Goal: Task Accomplishment & Management: Use online tool/utility

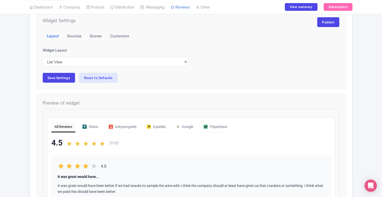
scroll to position [61, 0]
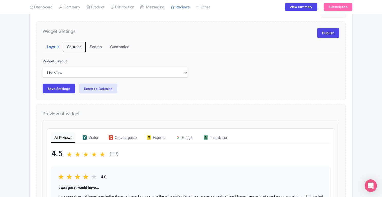
click at [76, 49] on button "Sources" at bounding box center [74, 47] width 23 height 10
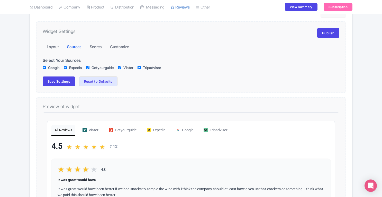
click at [44, 66] on input "Google" at bounding box center [44, 67] width 3 height 3
checkbox input "false"
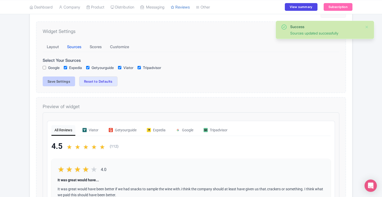
checkbox input "true"
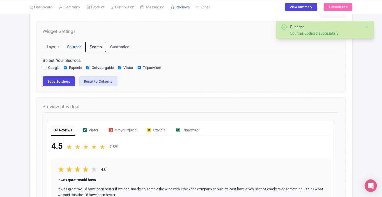
click at [95, 49] on button "Scores" at bounding box center [96, 47] width 20 height 10
click at [45, 67] on input "1 star" at bounding box center [44, 67] width 3 height 3
checkbox input "false"
checkbox input "true"
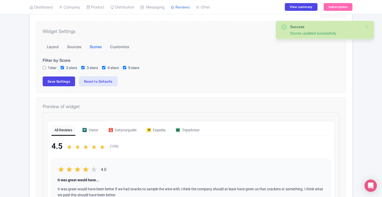
checkbox input "true"
click at [60, 84] on button "Save Settings" at bounding box center [59, 81] width 32 height 10
checkbox input "true"
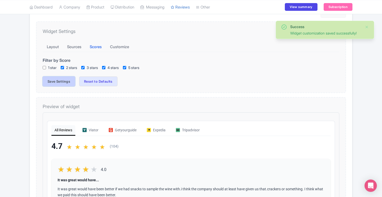
checkbox input "true"
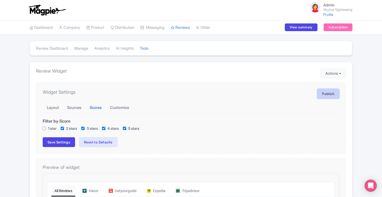
click at [330, 95] on link "Publish" at bounding box center [328, 94] width 22 height 10
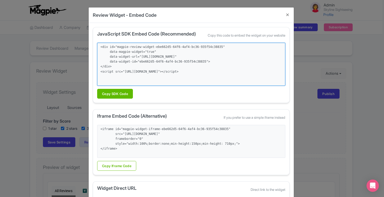
drag, startPoint x: 222, startPoint y: 76, endPoint x: 98, endPoint y: 45, distance: 127.6
click at [98, 45] on textarea "<div id="magpie-review-widget-ebe662d5-64f6-4af4-bc36-935f54c38835" data-magpie…" at bounding box center [191, 64] width 188 height 43
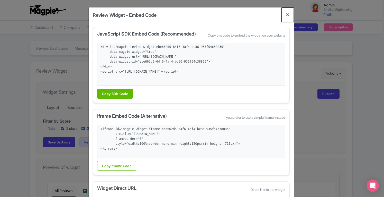
click at [287, 14] on button "Close" at bounding box center [288, 14] width 12 height 15
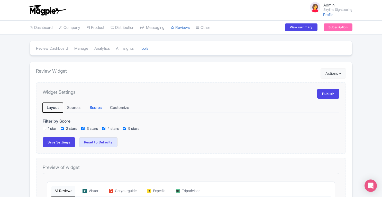
click at [50, 106] on button "Layout" at bounding box center [53, 108] width 20 height 10
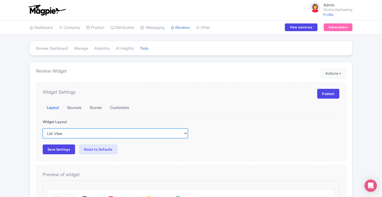
click at [103, 134] on select "Inline View Floating View List View Carousel View Pros/Cons View" at bounding box center [115, 133] width 145 height 10
select select "carousel"
click at [43, 128] on select "Inline View Floating View List View Carousel View Pros/Cons View" at bounding box center [115, 133] width 145 height 10
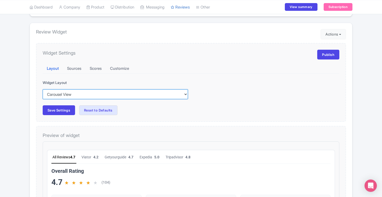
scroll to position [26, 0]
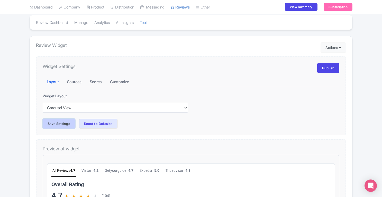
click at [64, 126] on button "Save Settings" at bounding box center [59, 124] width 32 height 10
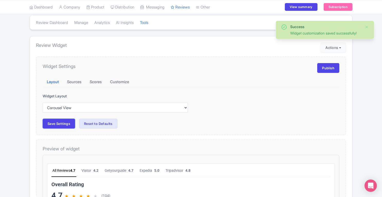
scroll to position [0, 0]
click at [326, 69] on link "Publish" at bounding box center [328, 68] width 22 height 10
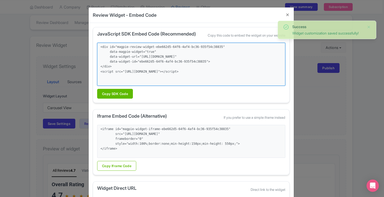
drag, startPoint x: 214, startPoint y: 76, endPoint x: 87, endPoint y: 45, distance: 130.8
click at [87, 45] on div "Review Widget - Embed Code JavaScript SDK Embed Code (Recommended) Copy this co…" at bounding box center [192, 98] width 384 height 197
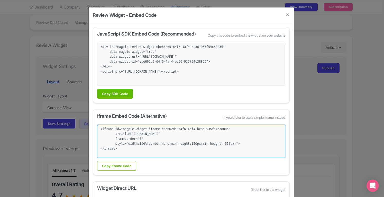
drag, startPoint x: 121, startPoint y: 153, endPoint x: 96, endPoint y: 127, distance: 36.0
click at [97, 127] on textarea "<iframe id="magpie-widget-iframe-ebe662d5-64f6-4af4-bc36-935f54c38835" src="[UR…" at bounding box center [191, 141] width 188 height 33
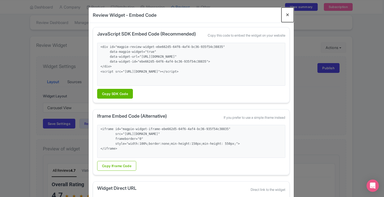
click at [288, 15] on button "Close" at bounding box center [288, 14] width 12 height 15
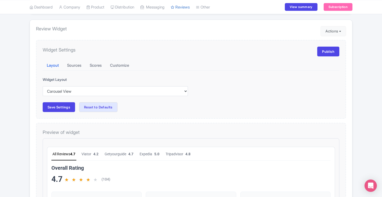
scroll to position [39, 0]
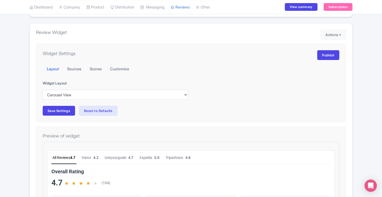
drag, startPoint x: 381, startPoint y: 53, endPoint x: 384, endPoint y: 75, distance: 22.3
click at [382, 75] on html "Admin Skyline Sightseeing Profile Users Settings Sign out Dashboard Company SST…" at bounding box center [191, 59] width 382 height 197
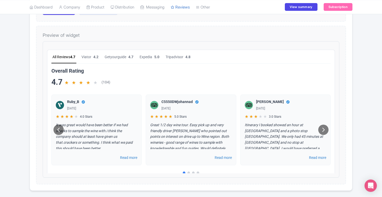
scroll to position [8, 0]
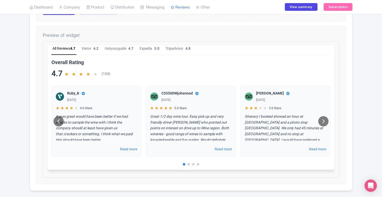
click at [183, 159] on div at bounding box center [184, 159] width 3 height 3
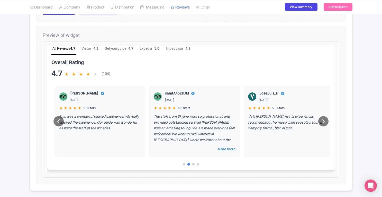
click at [367, 88] on div "Success Widget customization saved successfully! Review Dashboard [GEOGRAPHIC_D…" at bounding box center [191, 104] width 382 height 406
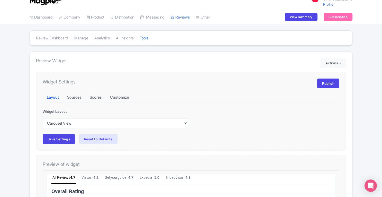
scroll to position [0, 0]
